Goal: Task Accomplishment & Management: Complete application form

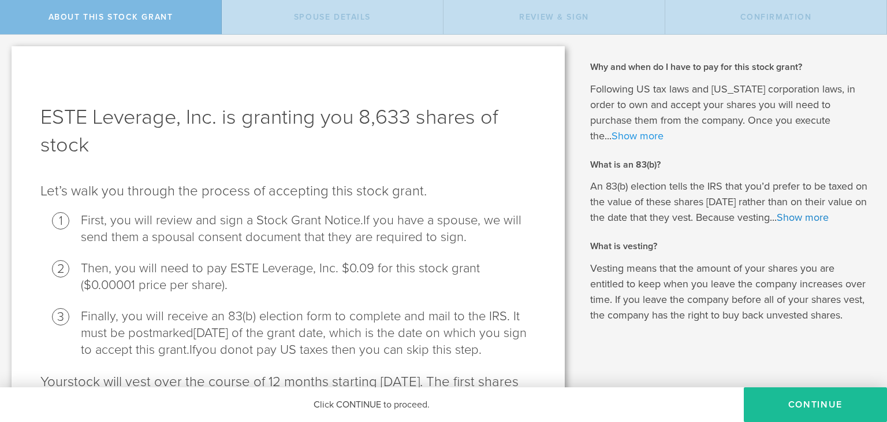
click at [629, 137] on link "Show more" at bounding box center [638, 135] width 52 height 13
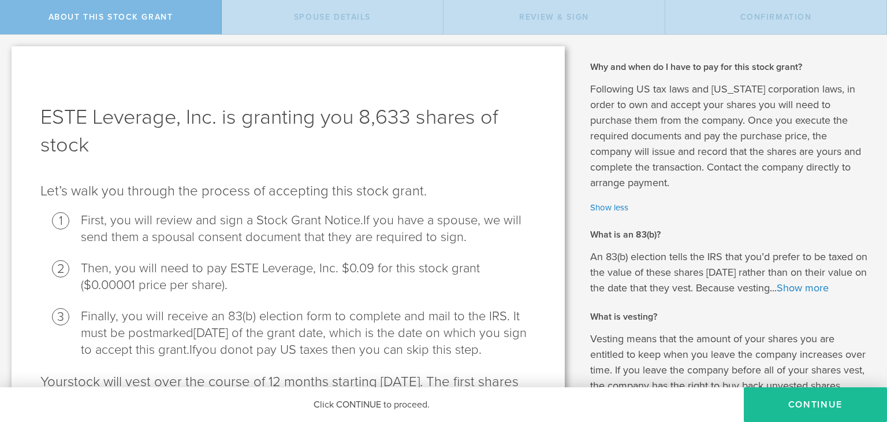
scroll to position [113, 0]
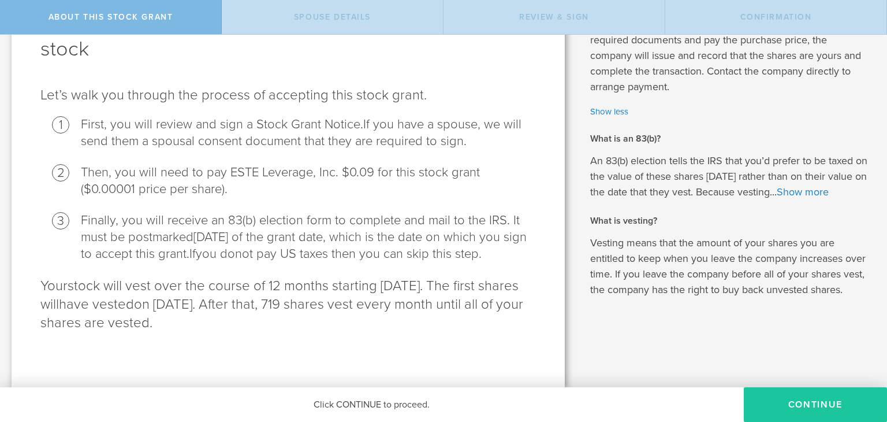
click at [809, 412] on button "CONTINUE" at bounding box center [815, 404] width 143 height 35
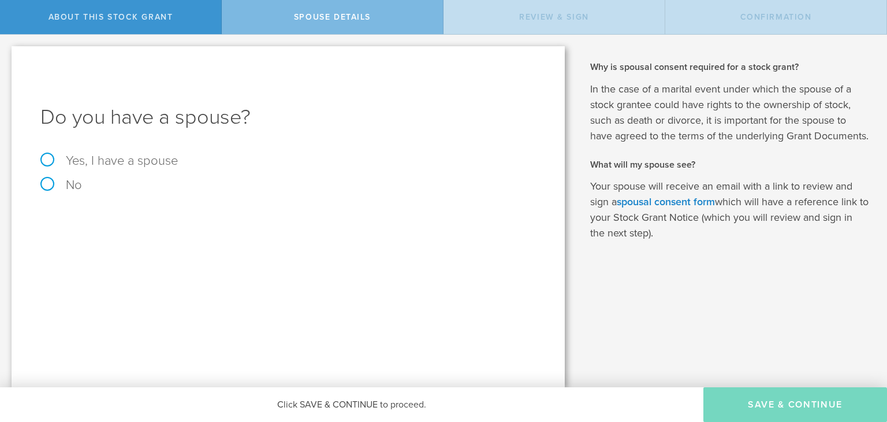
scroll to position [0, 0]
click at [44, 188] on label "No" at bounding box center [288, 185] width 496 height 13
click at [8, 53] on input "No" at bounding box center [4, 44] width 8 height 18
radio input "true"
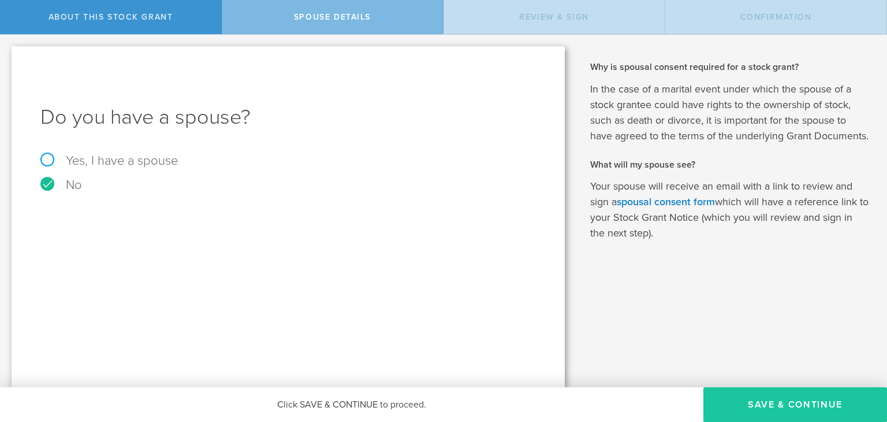
click at [772, 400] on button "Save & Continue" at bounding box center [796, 404] width 184 height 35
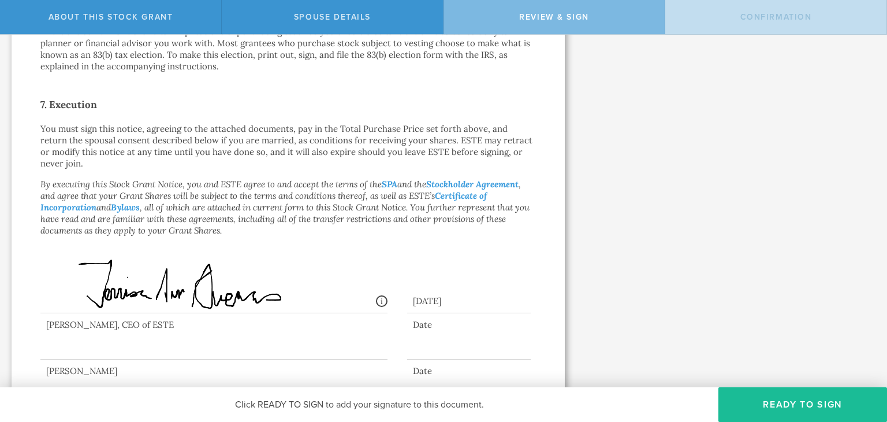
scroll to position [867, 0]
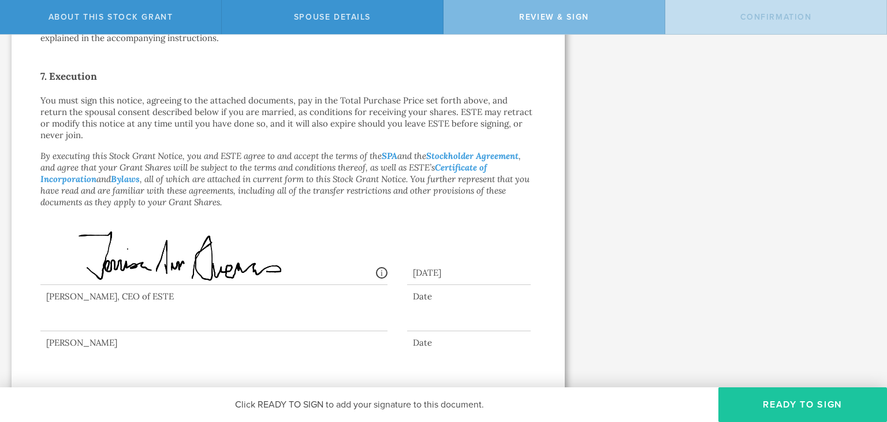
click at [781, 408] on button "Ready to Sign" at bounding box center [803, 404] width 169 height 35
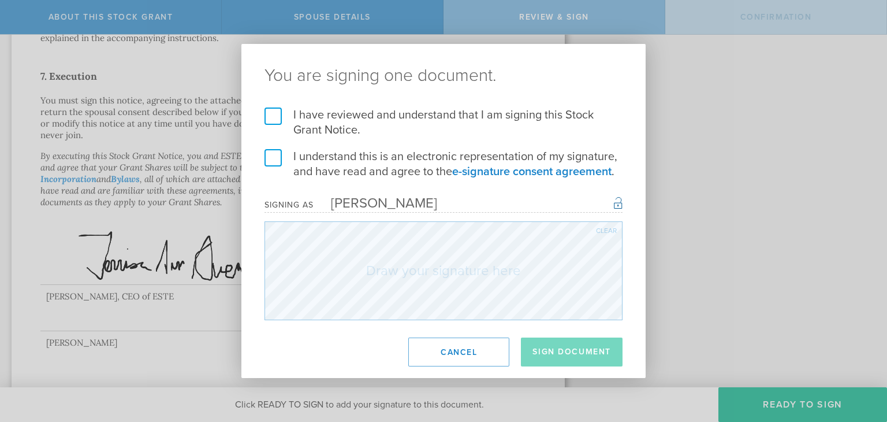
click at [272, 120] on label "I have reviewed and understand that I am signing this Stock Grant Notice." at bounding box center [444, 122] width 358 height 30
click at [0, 0] on input "I have reviewed and understand that I am signing this Stock Grant Notice." at bounding box center [0, 0] width 0 height 0
click at [274, 161] on label "I understand this is an electronic representation of my signature, and have rea…" at bounding box center [444, 164] width 358 height 30
click at [0, 0] on input "I understand this is an electronic representation of my signature, and have rea…" at bounding box center [0, 0] width 0 height 0
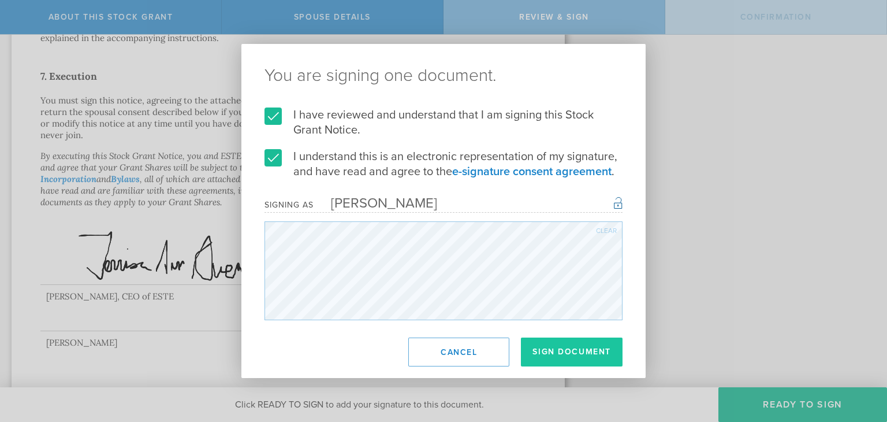
click at [571, 356] on button "Sign Document" at bounding box center [572, 351] width 102 height 29
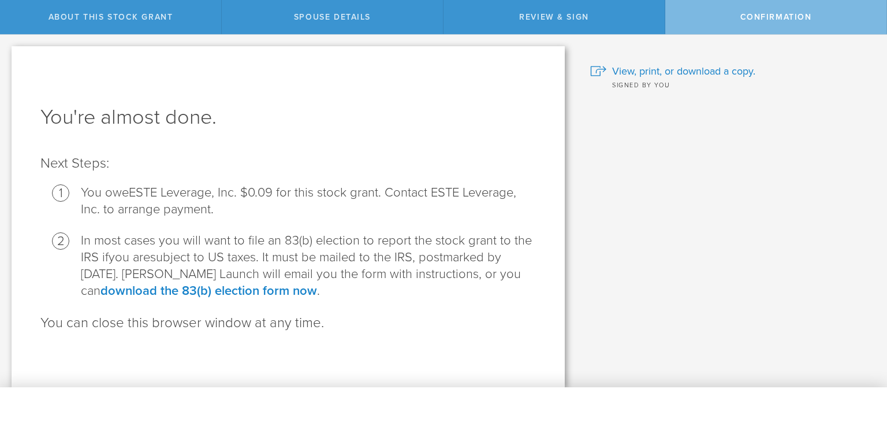
scroll to position [0, 0]
click at [675, 74] on span "View, print, or download a copy." at bounding box center [683, 71] width 143 height 15
